Goal: Find contact information: Obtain details needed to contact an individual or organization

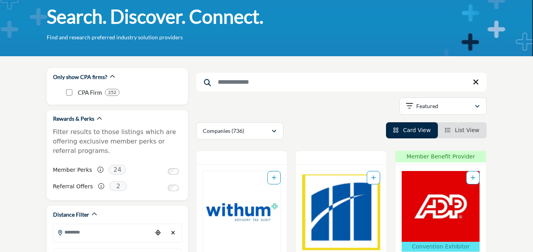
scroll to position [118, 0]
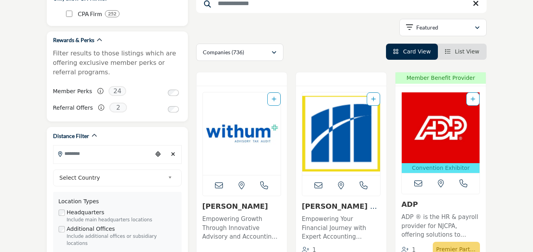
click at [219, 187] on icon at bounding box center [219, 185] width 8 height 8
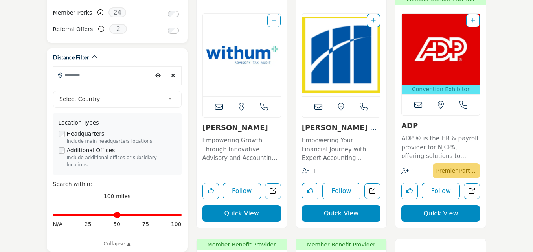
click at [213, 125] on link "[PERSON_NAME]" at bounding box center [235, 127] width 66 height 8
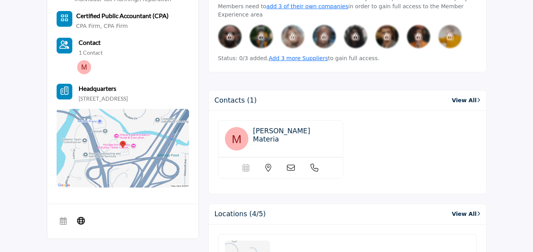
scroll to position [511, 0]
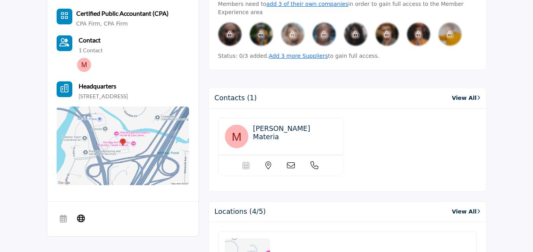
click at [292, 161] on icon at bounding box center [291, 165] width 8 height 8
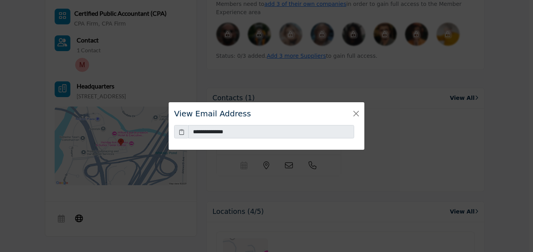
scroll to position [589, 0]
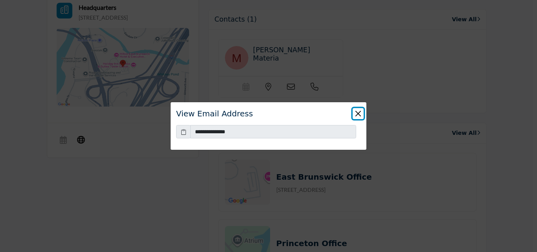
click at [360, 113] on button "Close" at bounding box center [357, 113] width 11 height 11
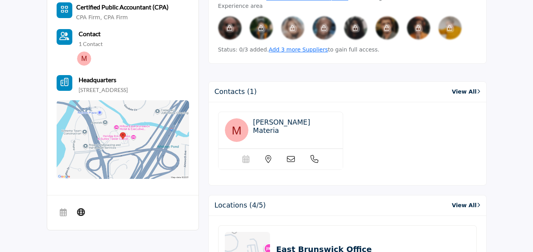
scroll to position [511, 0]
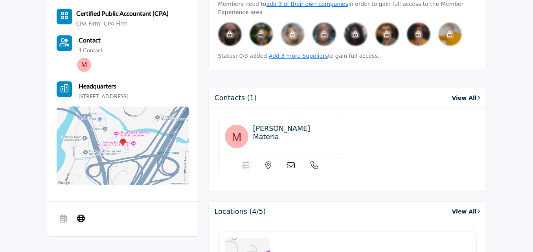
click at [463, 94] on link "View All" at bounding box center [465, 98] width 28 height 8
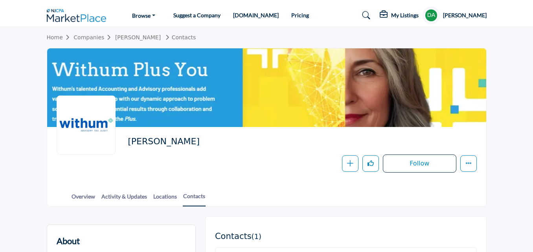
click at [96, 37] on link "Companies" at bounding box center [94, 37] width 42 height 6
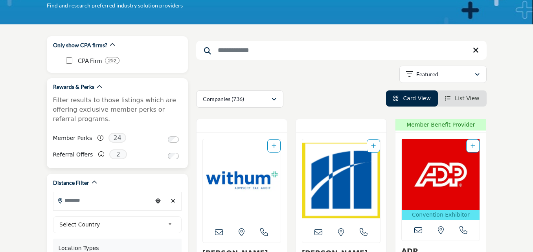
scroll to position [79, 0]
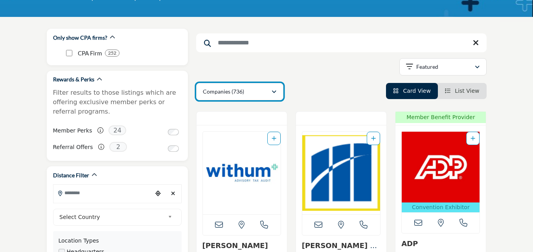
click at [227, 95] on p "Companies (736)" at bounding box center [223, 92] width 41 height 8
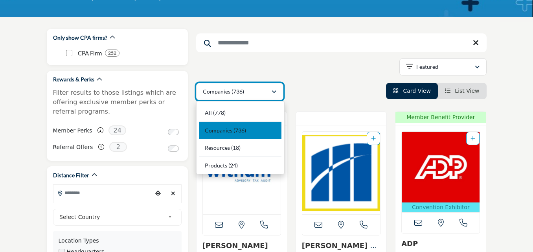
scroll to position [118, 0]
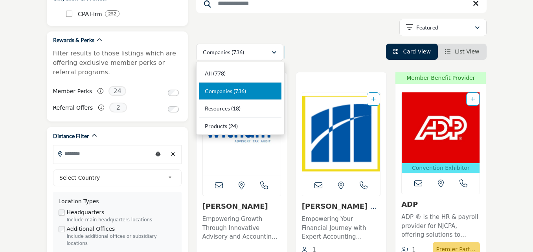
click at [322, 55] on div "Companies (736) All (778) Companies (736) Resources (18) Products (24)" at bounding box center [341, 52] width 290 height 17
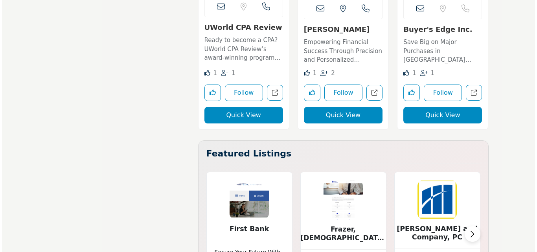
scroll to position [1691, 0]
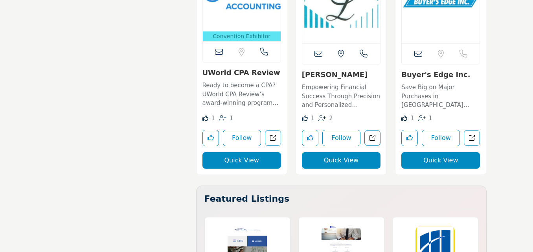
click at [236, 162] on button "Quick View" at bounding box center [241, 160] width 79 height 16
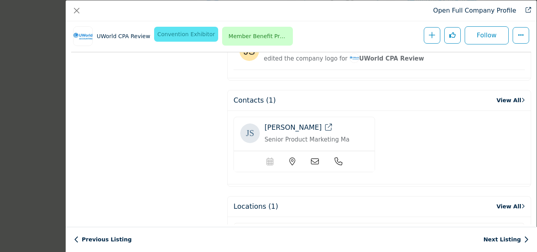
scroll to position [778, 0]
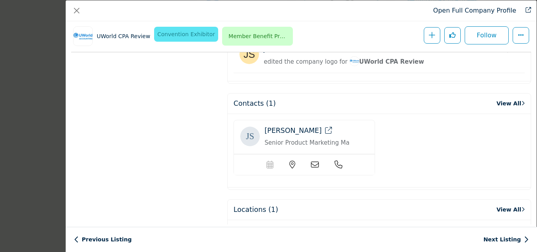
click at [313, 162] on icon "Company Data Modal" at bounding box center [315, 165] width 8 height 8
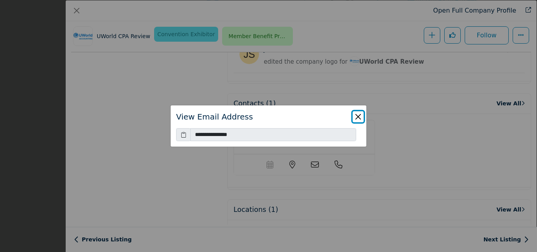
click at [355, 118] on button "Close" at bounding box center [357, 116] width 11 height 11
